Goal: Obtain resource: Download file/media

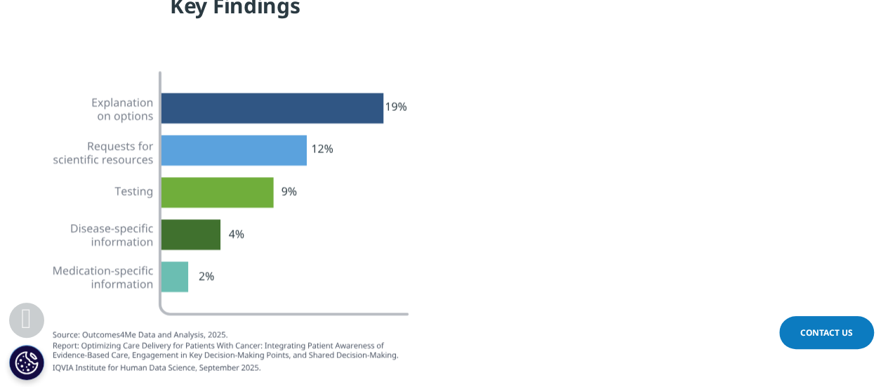
scroll to position [1335, 0]
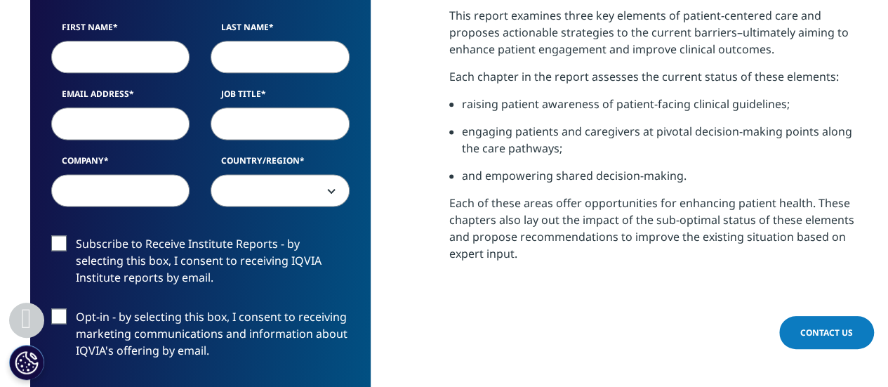
scroll to position [773, 0]
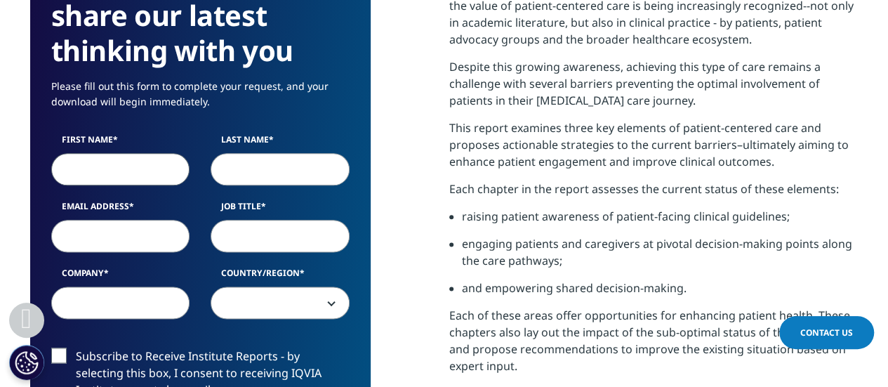
click at [115, 165] on input "First Name" at bounding box center [120, 169] width 139 height 32
type input "Anna"
type input "Fry"
type input "annakzfry@gmail.com"
select select "[GEOGRAPHIC_DATA]"
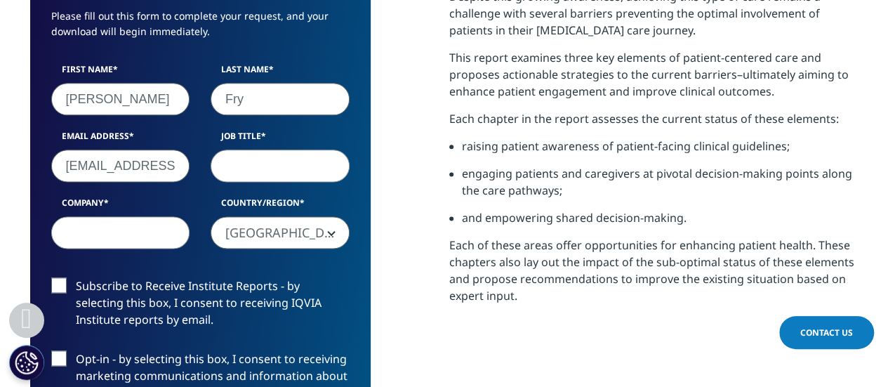
scroll to position [0, 15]
drag, startPoint x: 93, startPoint y: 171, endPoint x: 306, endPoint y: 190, distance: 213.7
click at [306, 190] on div "First Name Anna Last Name Fry Email Address annakzfry@gmail.com Job Title Compa…" at bounding box center [201, 163] width 320 height 200
type input "anna.fry@cancer.org.uk"
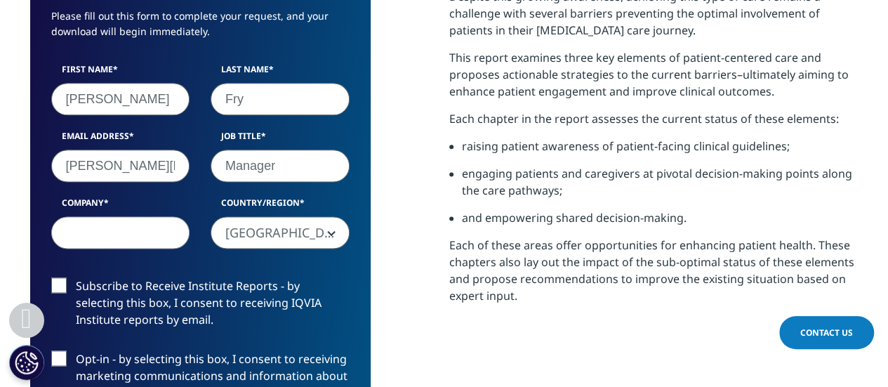
type input "Manager"
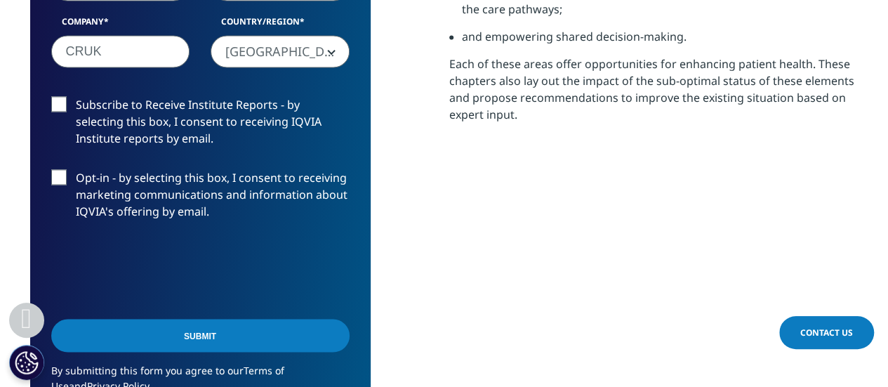
scroll to position [1054, 0]
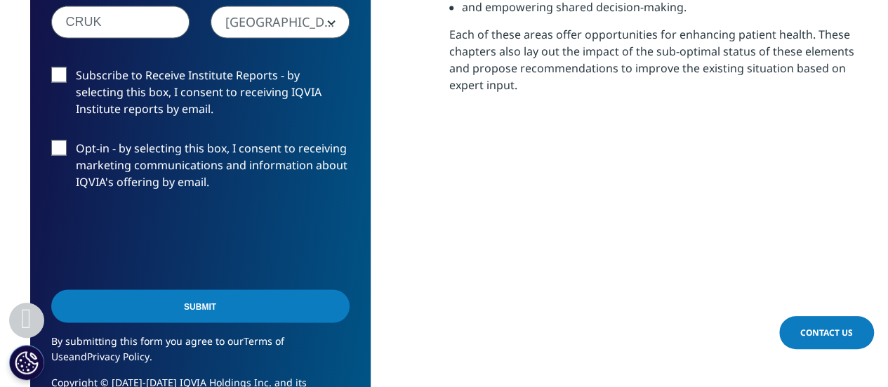
type input "CRUK"
click at [162, 306] on input "Submit" at bounding box center [200, 305] width 299 height 33
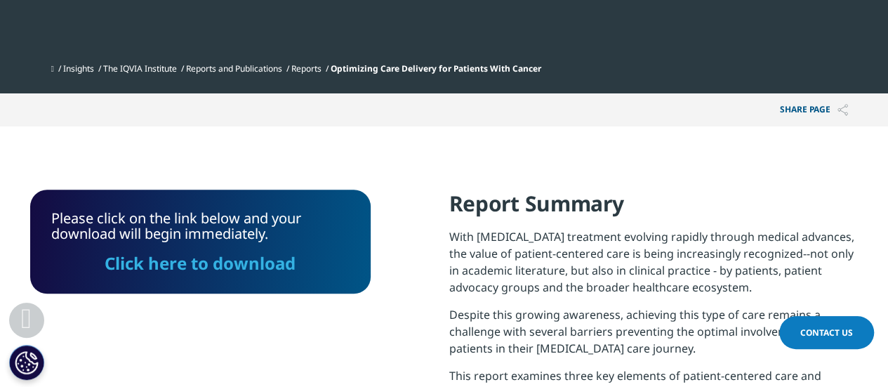
scroll to position [478, 829]
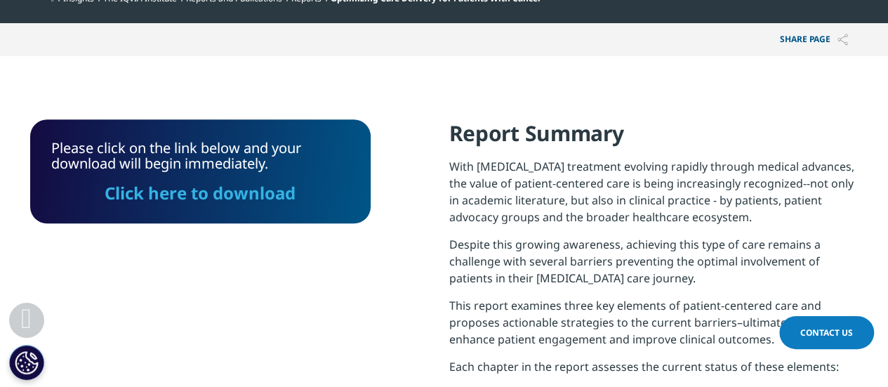
click at [241, 195] on link "Click here to download" at bounding box center [200, 192] width 191 height 23
